Goal: Transaction & Acquisition: Purchase product/service

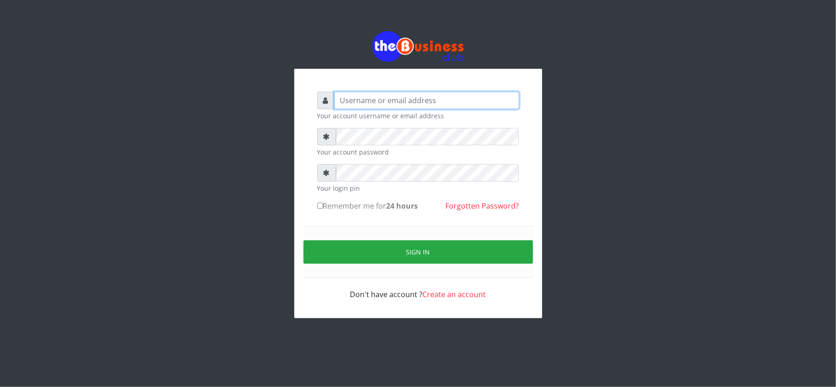
click at [360, 104] on input "text" at bounding box center [426, 100] width 185 height 17
type input "kennyclassy"
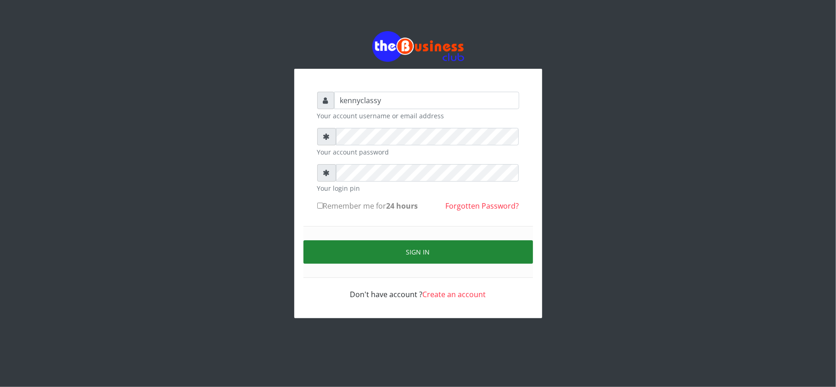
click at [413, 250] on button "Sign in" at bounding box center [417, 251] width 229 height 23
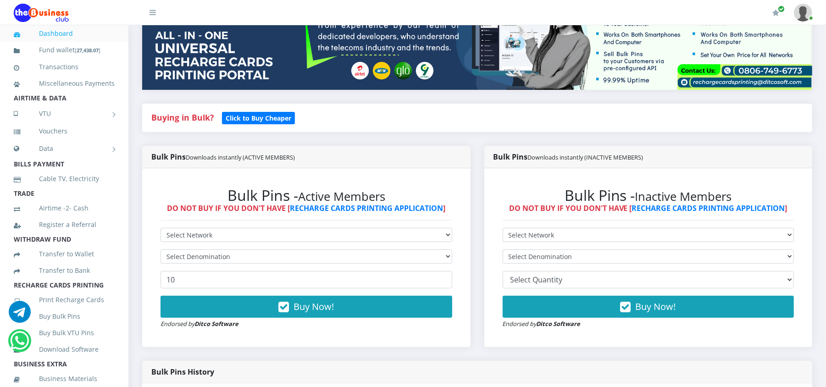
scroll to position [147, 0]
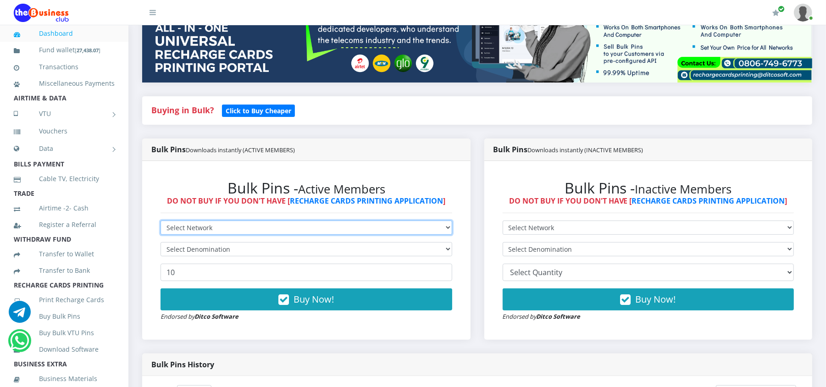
click at [435, 227] on select "Select Network MTN Globacom 9Mobile Airtel" at bounding box center [307, 228] width 292 height 14
select select "Airtel"
click at [161, 221] on select "Select Network MTN Globacom 9Mobile Airtel" at bounding box center [307, 228] width 292 height 14
click at [401, 248] on select "Select Denomination Airtel NGN100 - ₦96.37 Airtel NGN200 - ₦192.74 Airtel NGN50…" at bounding box center [307, 249] width 292 height 14
select select "192.74-200"
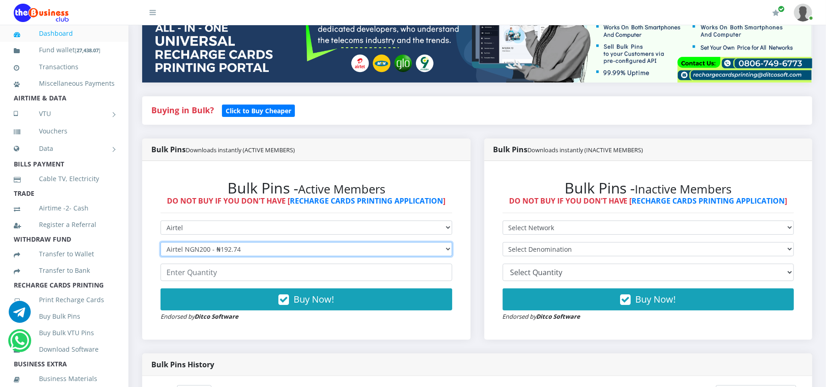
click at [161, 243] on select "Select Denomination Airtel NGN100 - ₦96.37 Airtel NGN200 - ₦192.74 Airtel NGN50…" at bounding box center [307, 249] width 292 height 14
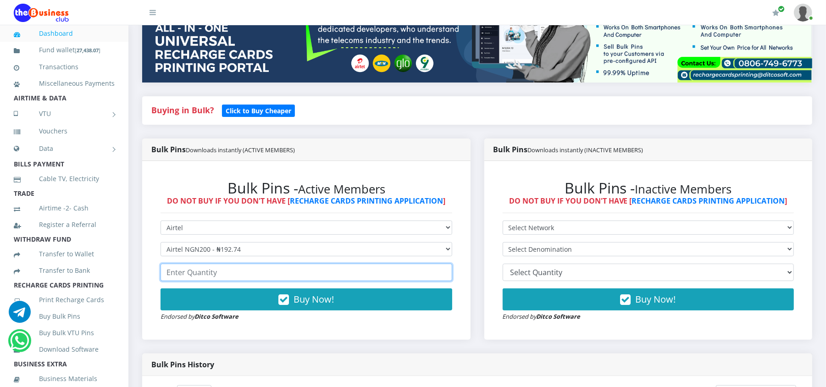
click at [349, 278] on input "number" at bounding box center [307, 272] width 292 height 17
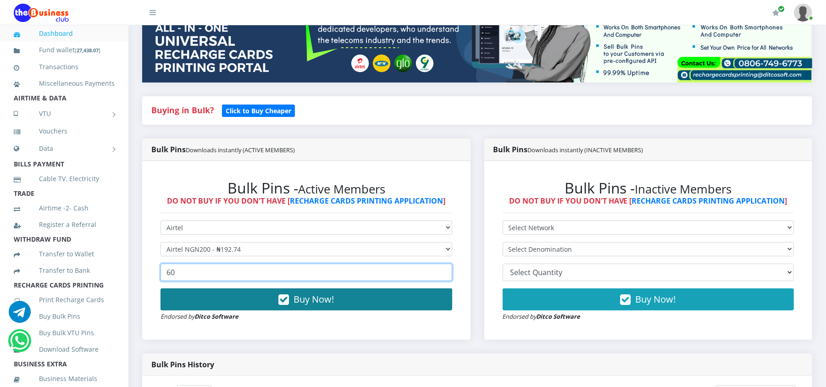
type input "60"
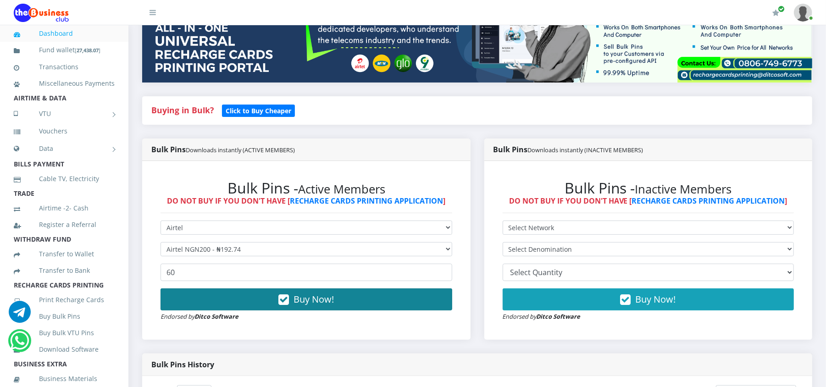
click at [329, 295] on span "Buy Now!" at bounding box center [314, 299] width 40 height 12
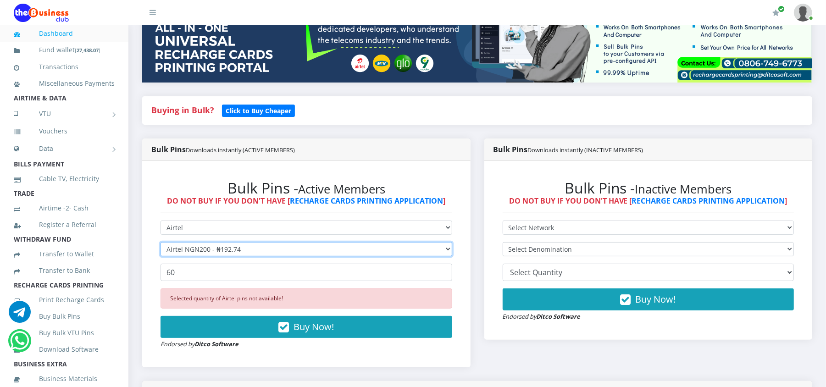
click at [274, 247] on select "Select Denomination Airtel NGN100 - ₦96.37 Airtel NGN200 - ₦192.74 Airtel NGN50…" at bounding box center [307, 249] width 292 height 14
select select "96.37-100"
click at [161, 243] on select "Select Denomination Airtel NGN100 - ₦96.37 Airtel NGN200 - ₦192.74 Airtel NGN50…" at bounding box center [307, 249] width 292 height 14
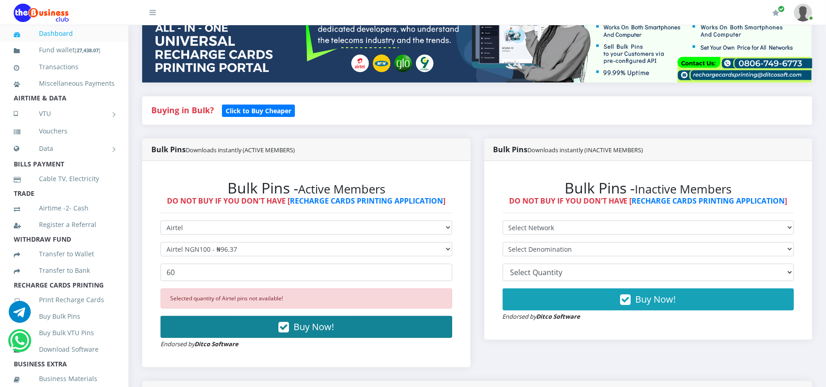
click at [263, 336] on button "Buy Now!" at bounding box center [307, 327] width 292 height 22
click at [263, 336] on div "Selected quantity of Airtel pins not available! Buy Now! Endorsed by Ditco Soft…" at bounding box center [307, 319] width 292 height 61
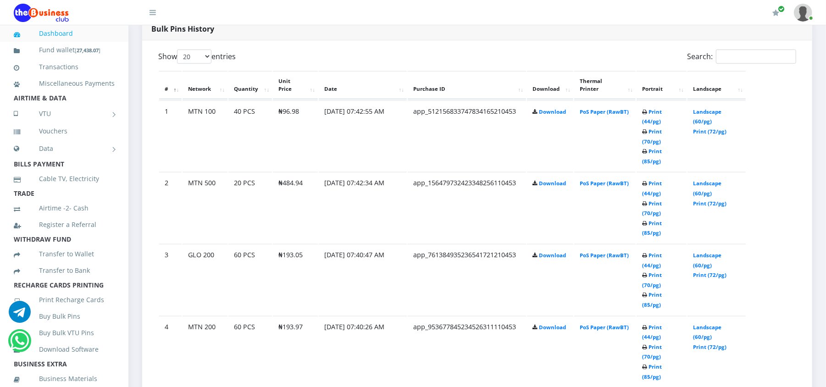
scroll to position [538, 0]
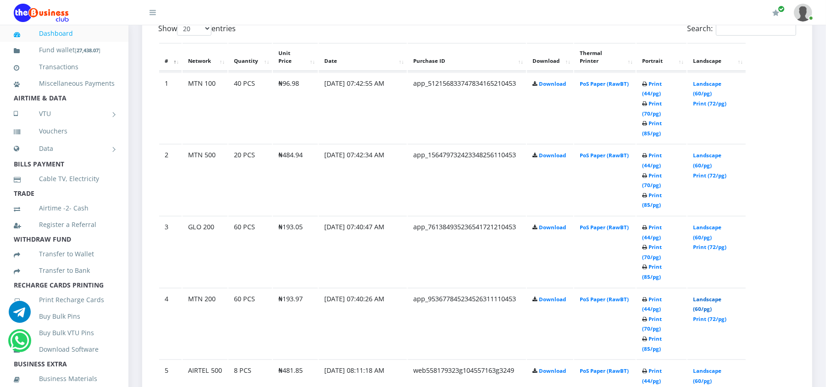
click at [702, 296] on link "Landscape (60/pg)" at bounding box center [707, 304] width 28 height 17
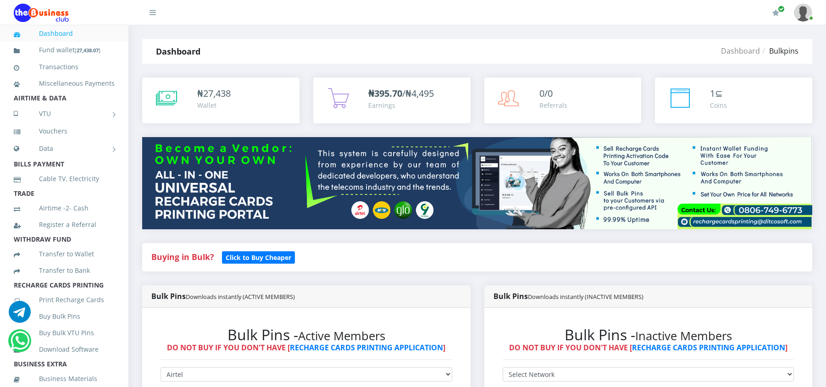
select select "Airtel"
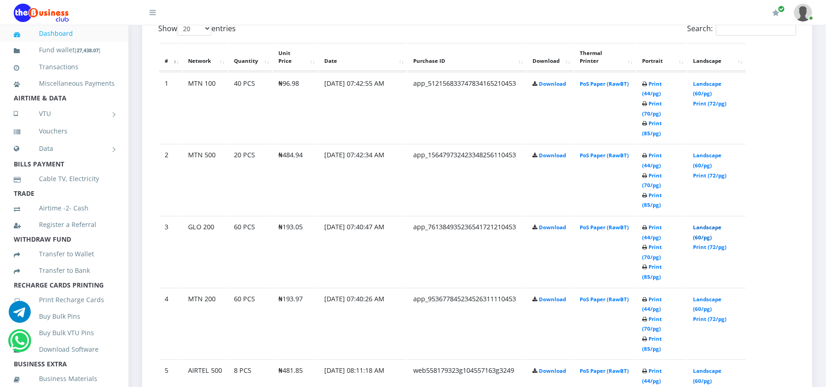
click at [709, 224] on link "Landscape (60/pg)" at bounding box center [707, 232] width 28 height 17
click at [662, 152] on link "Print (44/pg)" at bounding box center [652, 160] width 20 height 17
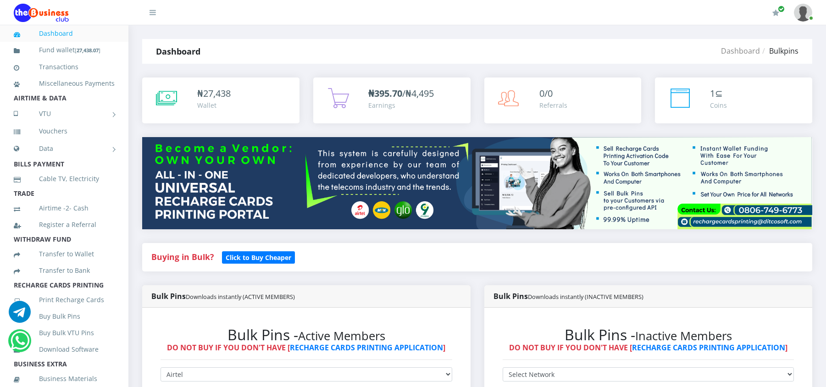
select select "Airtel"
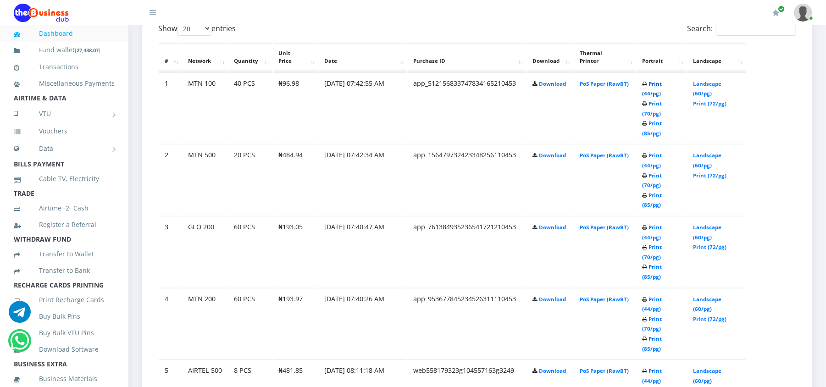
click at [654, 85] on link "Print (44/pg)" at bounding box center [652, 88] width 20 height 17
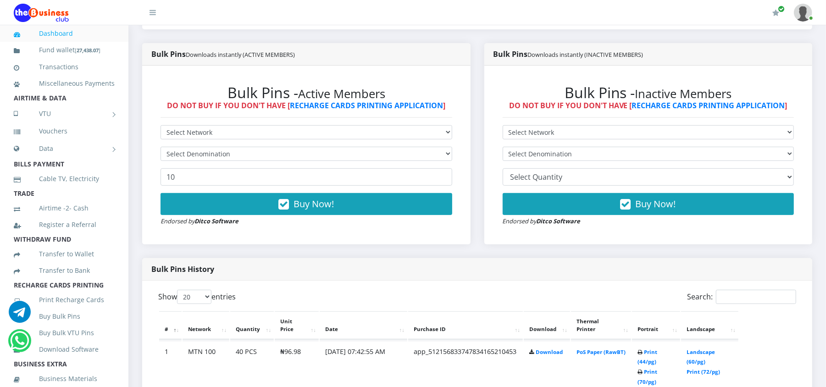
scroll to position [241, 0]
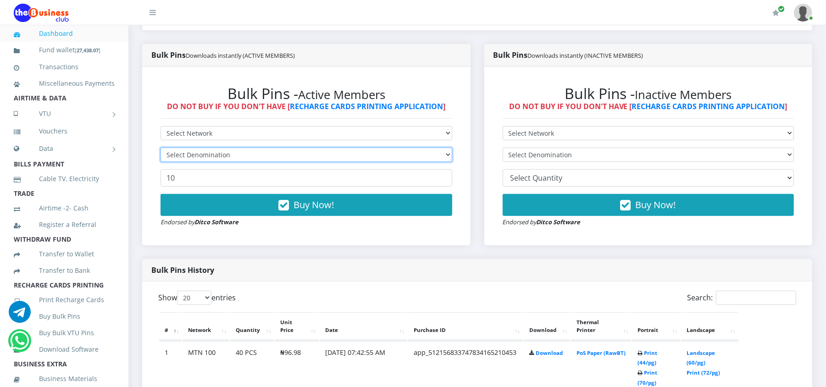
click at [205, 153] on select "Select Denomination" at bounding box center [307, 155] width 292 height 14
click at [161, 148] on select "Select Denomination" at bounding box center [307, 155] width 292 height 14
click at [204, 158] on select "Select Denomination" at bounding box center [307, 155] width 292 height 14
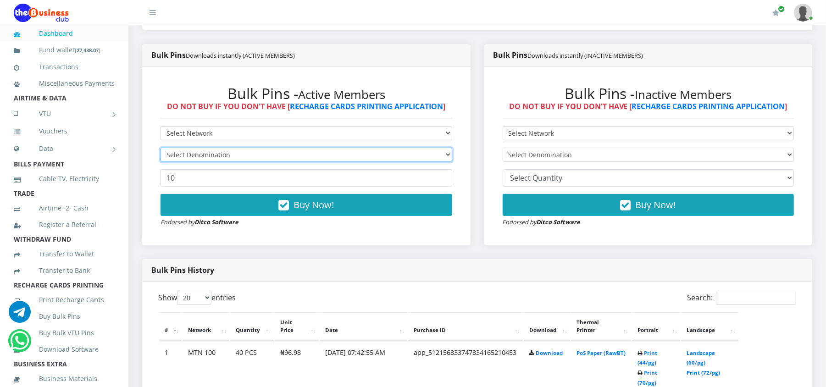
click at [204, 158] on select "Select Denomination" at bounding box center [307, 155] width 292 height 14
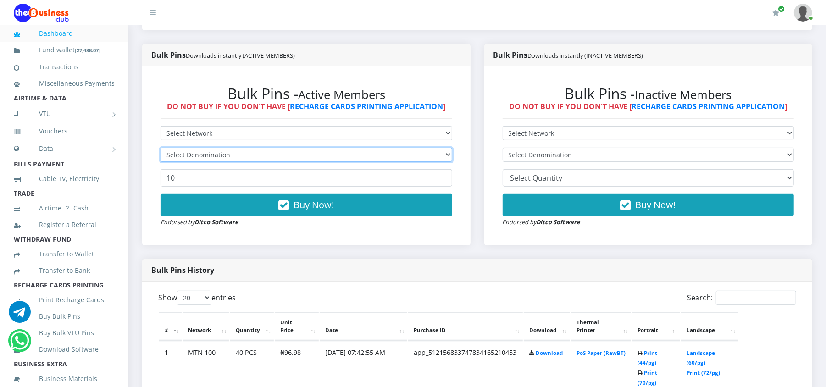
click at [204, 158] on select "Select Denomination" at bounding box center [307, 155] width 292 height 14
click at [161, 148] on select "Select Denomination" at bounding box center [307, 155] width 292 height 14
click at [449, 153] on select "Select Denomination" at bounding box center [307, 155] width 292 height 14
click at [161, 148] on select "Select Denomination" at bounding box center [307, 155] width 292 height 14
drag, startPoint x: 415, startPoint y: 163, endPoint x: 443, endPoint y: 135, distance: 39.6
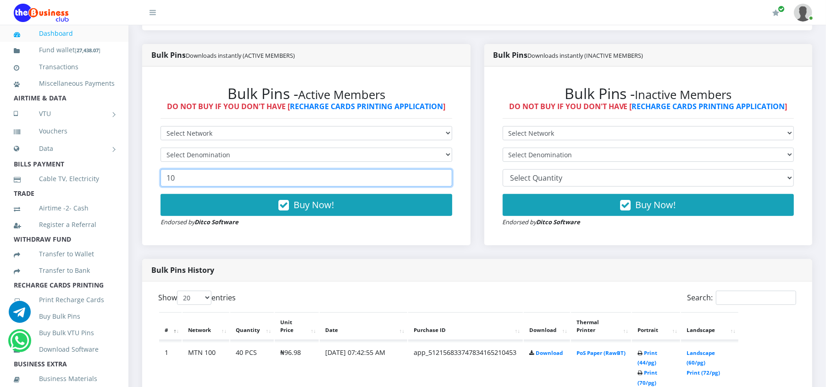
click at [443, 135] on form "Select Network MTN Globacom 9Mobile Airtel Select Denomination 10 Buy Now! Endo…" at bounding box center [307, 176] width 292 height 101
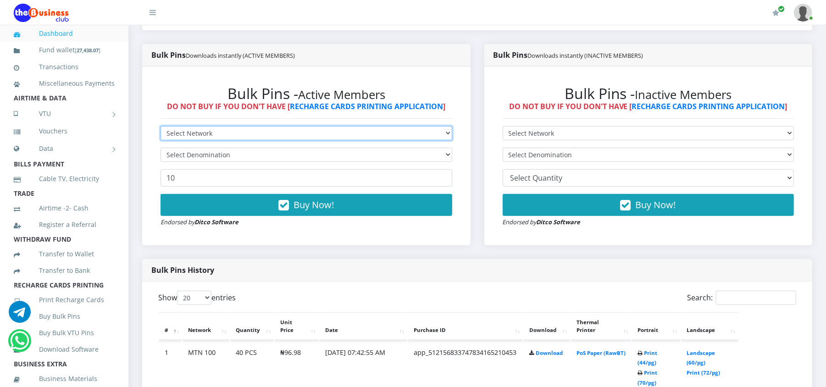
click at [443, 135] on select "Select Network MTN Globacom 9Mobile Airtel" at bounding box center [307, 133] width 292 height 14
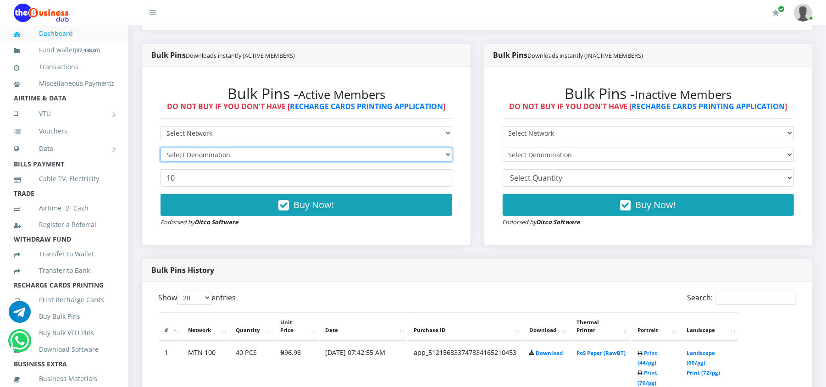
click at [441, 149] on select "Select Denomination" at bounding box center [307, 155] width 292 height 14
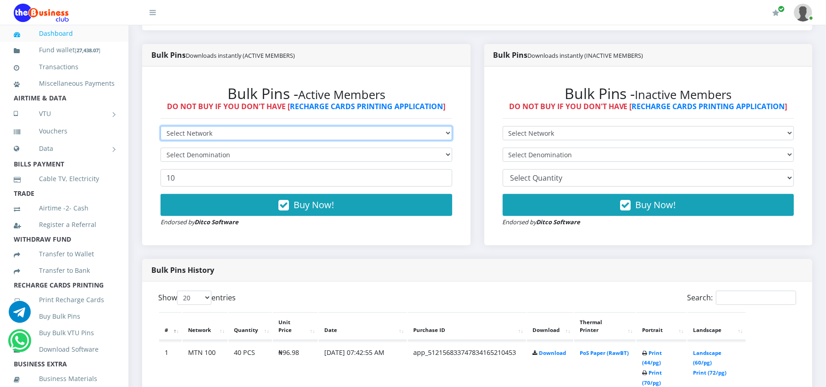
click at [204, 131] on select "Select Network MTN Globacom 9Mobile Airtel" at bounding box center [307, 133] width 292 height 14
select select "Airtel"
click at [161, 126] on select "Select Network MTN Globacom 9Mobile Airtel" at bounding box center [307, 133] width 292 height 14
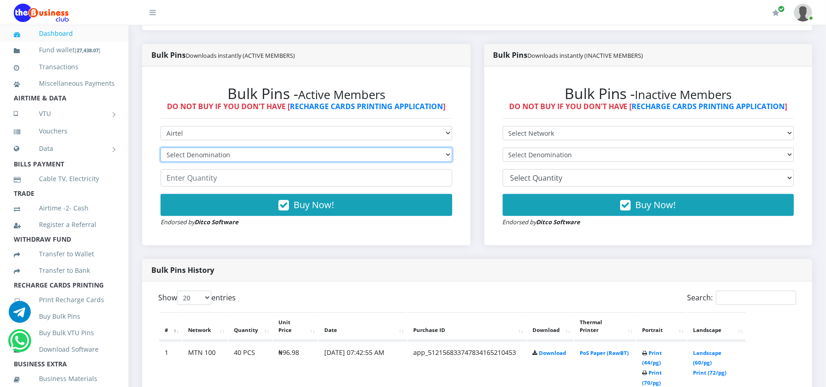
click at [172, 155] on select "Select Denomination Airtel NGN100 - ₦96.37 Airtel NGN200 - ₦192.74 Airtel NGN50…" at bounding box center [307, 155] width 292 height 14
select select "96.37-100"
click at [161, 148] on select "Select Denomination Airtel NGN100 - ₦96.37 Airtel NGN200 - ₦192.74 Airtel NGN50…" at bounding box center [307, 155] width 292 height 14
click at [195, 185] on input "number" at bounding box center [307, 177] width 292 height 17
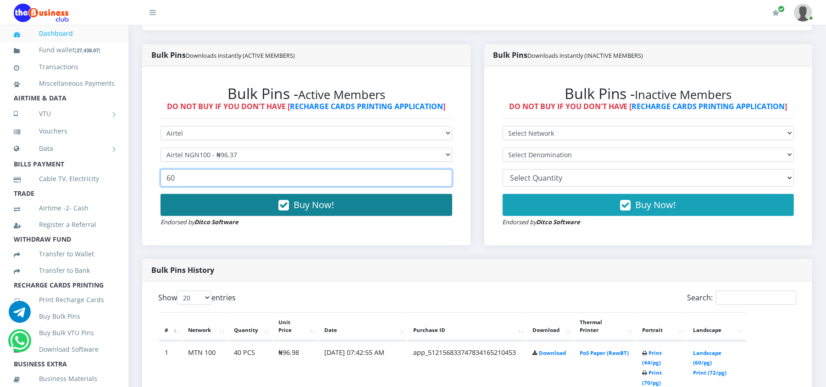
type input "60"
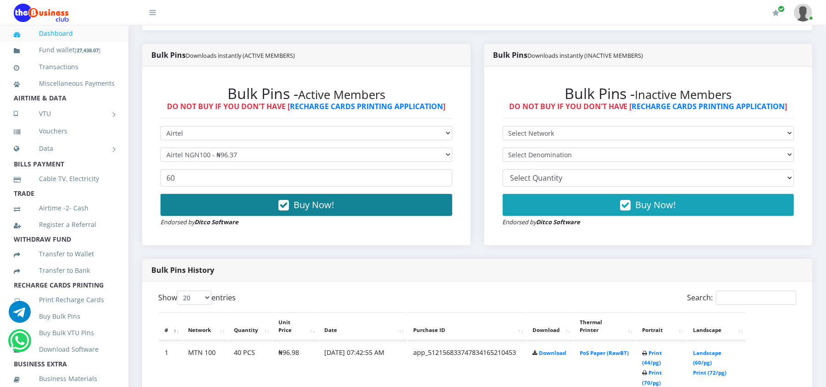
click at [211, 199] on button "Buy Now!" at bounding box center [307, 205] width 292 height 22
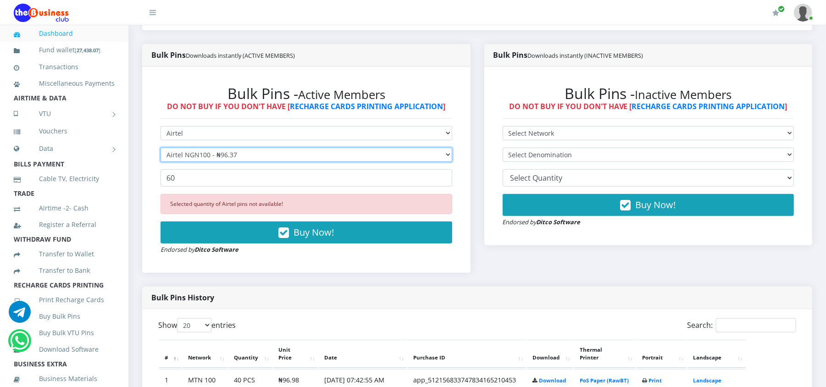
click at [212, 155] on select "Select Denomination Airtel NGN100 - ₦96.37 Airtel NGN200 - ₦192.74 Airtel NGN50…" at bounding box center [307, 155] width 292 height 14
click at [161, 148] on select "Select Denomination Airtel NGN100 - ₦96.37 Airtel NGN200 - ₦192.74 Airtel NGN50…" at bounding box center [307, 155] width 292 height 14
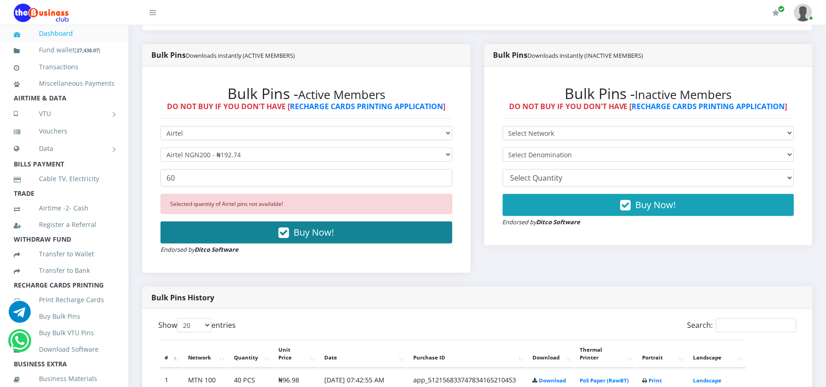
click at [200, 228] on button "Buy Now!" at bounding box center [307, 233] width 292 height 22
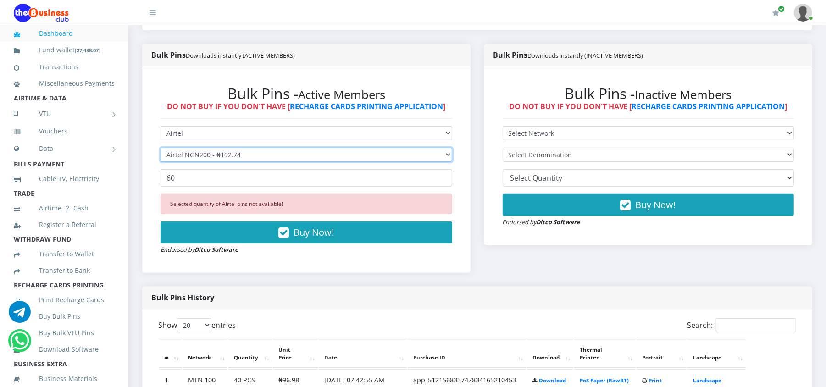
click at [243, 154] on select "Select Denomination Airtel NGN100 - ₦96.37 Airtel NGN200 - ₦192.74 Airtel NGN50…" at bounding box center [307, 155] width 292 height 14
select select "481.85-500"
click at [161, 148] on select "Select Denomination Airtel NGN100 - ₦96.37 Airtel NGN200 - ₦192.74 Airtel NGN50…" at bounding box center [307, 155] width 292 height 14
click at [208, 183] on input "60" at bounding box center [307, 177] width 292 height 17
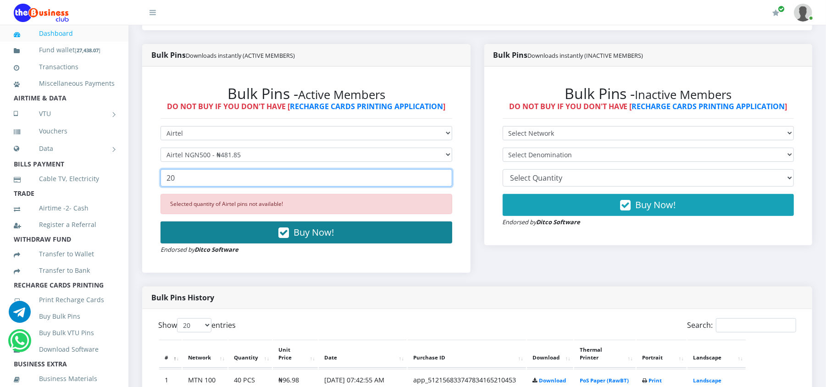
type input "20"
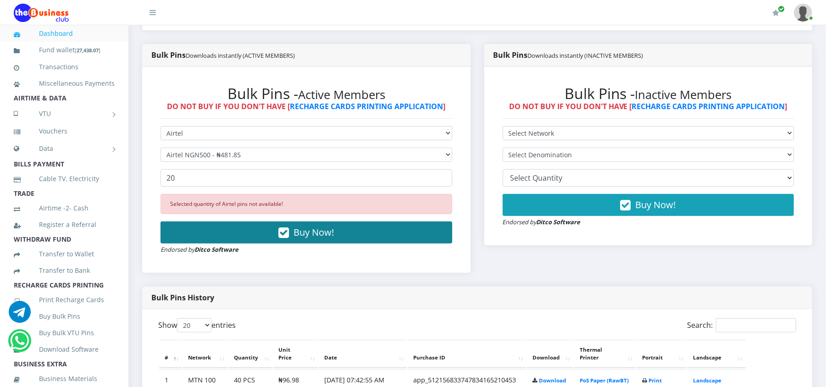
click at [200, 234] on button "Buy Now!" at bounding box center [307, 233] width 292 height 22
